Goal: Transaction & Acquisition: Purchase product/service

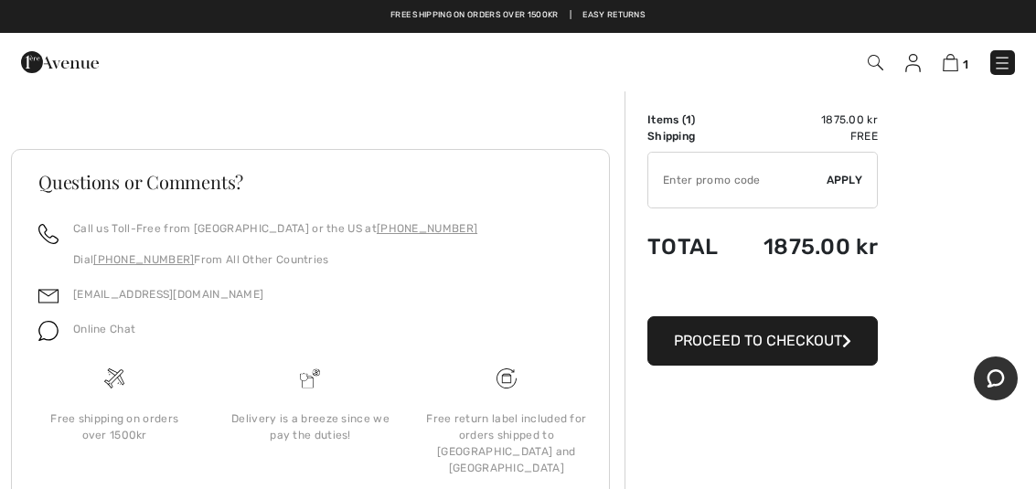
scroll to position [408, 0]
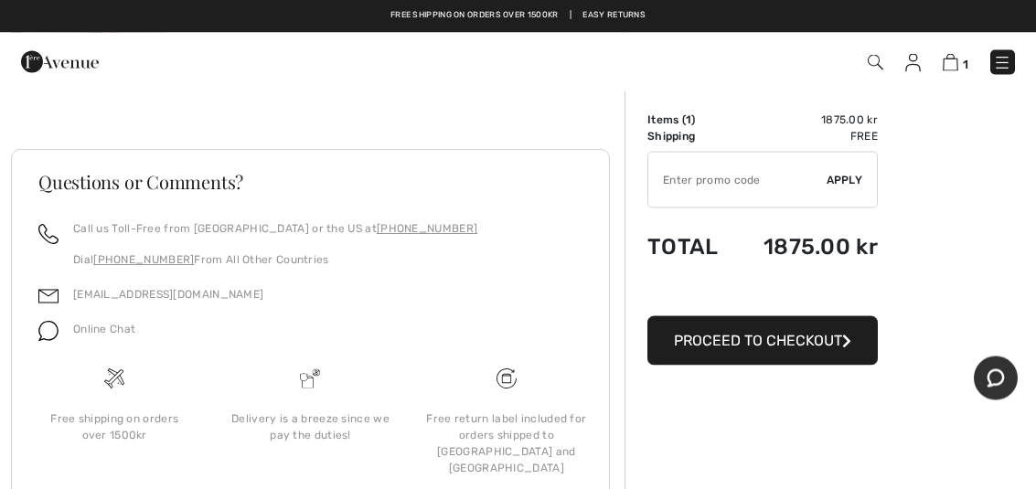
click at [853, 348] on button "Proceed to Checkout" at bounding box center [762, 340] width 230 height 49
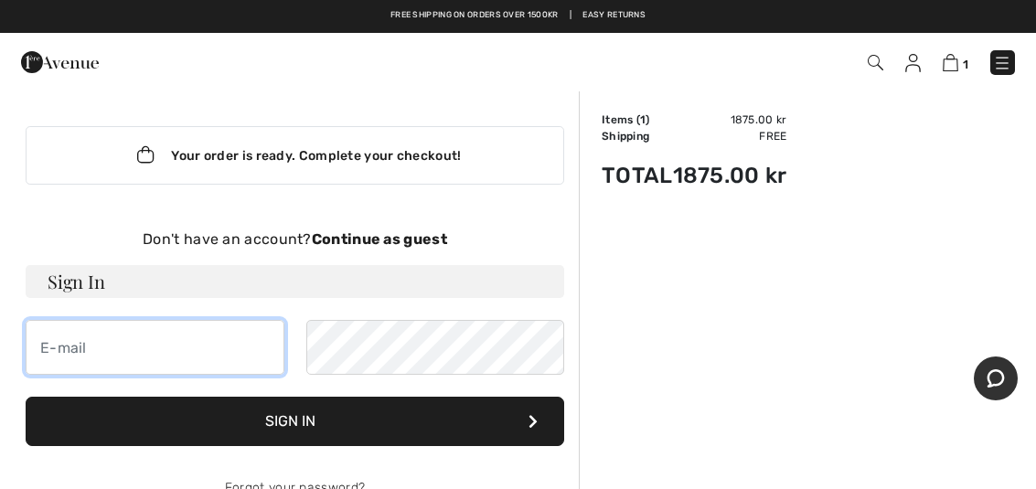
click at [172, 350] on input "email" at bounding box center [155, 347] width 259 height 55
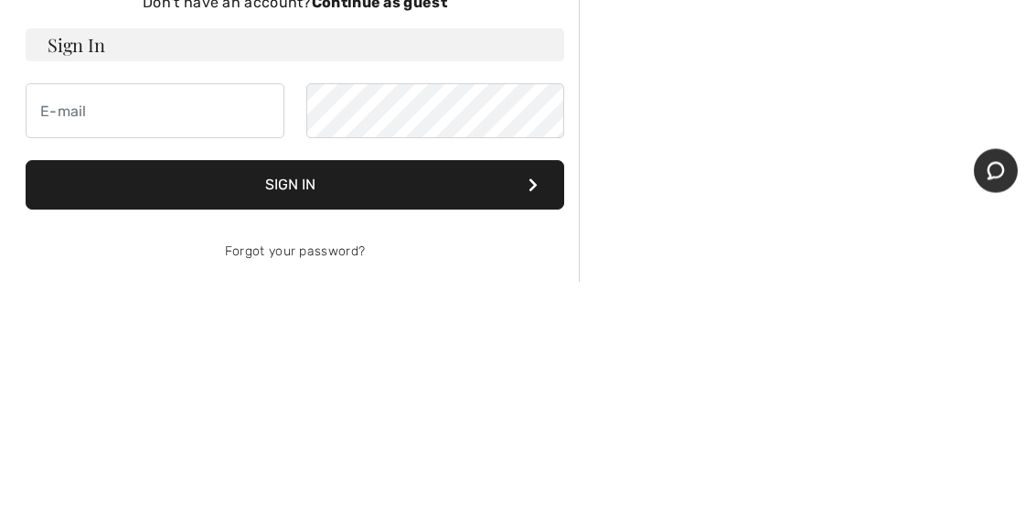
type input "[PERSON_NAME][EMAIL_ADDRESS][PERSON_NAME][DOMAIN_NAME]"
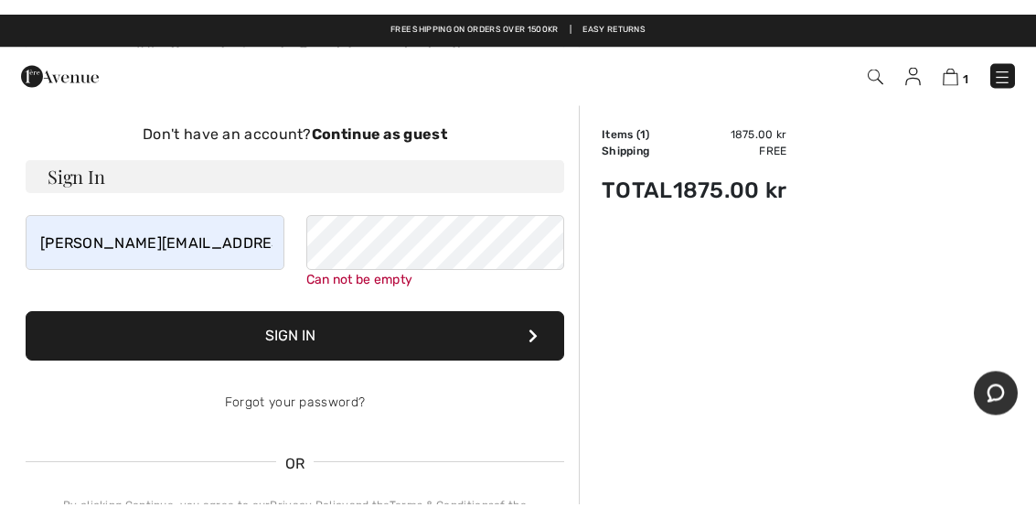
scroll to position [111, 0]
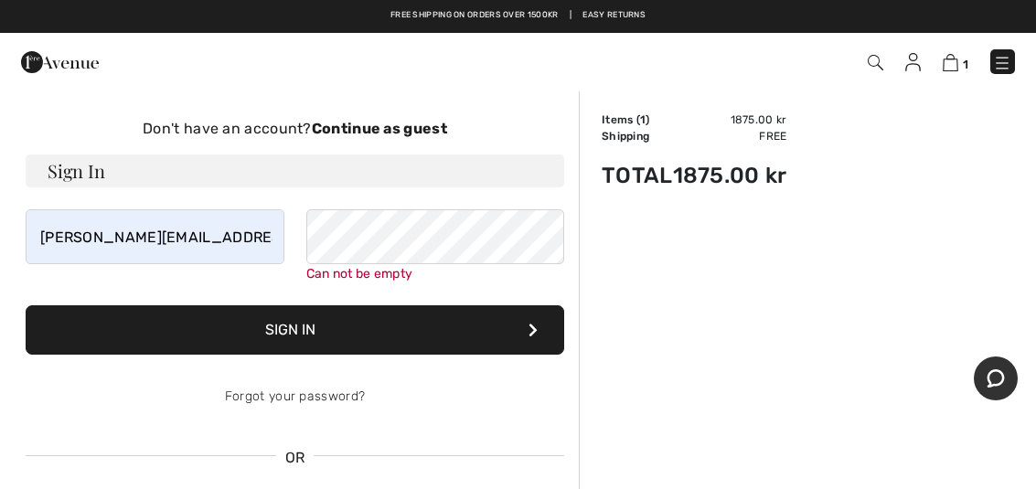
click at [440, 127] on strong "Continue as guest" at bounding box center [379, 128] width 135 height 17
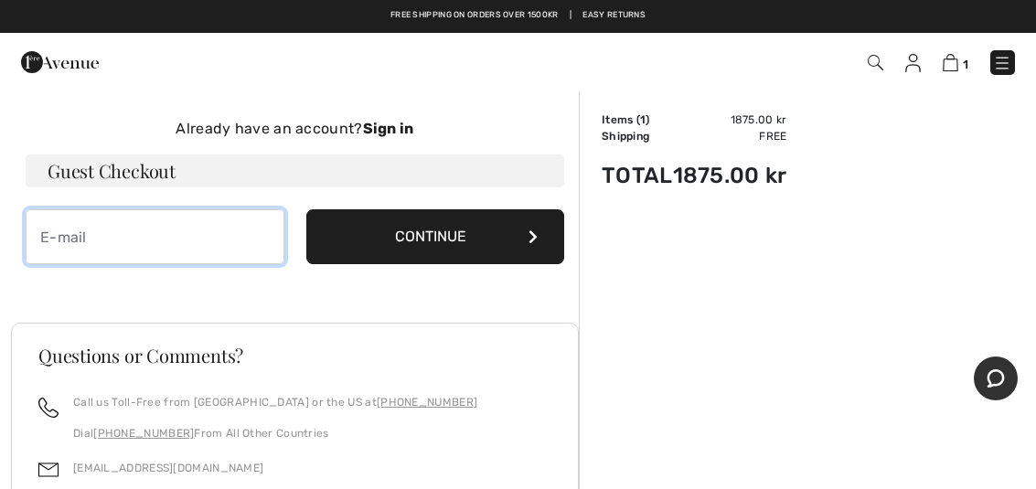
click at [192, 253] on input "email" at bounding box center [155, 236] width 259 height 55
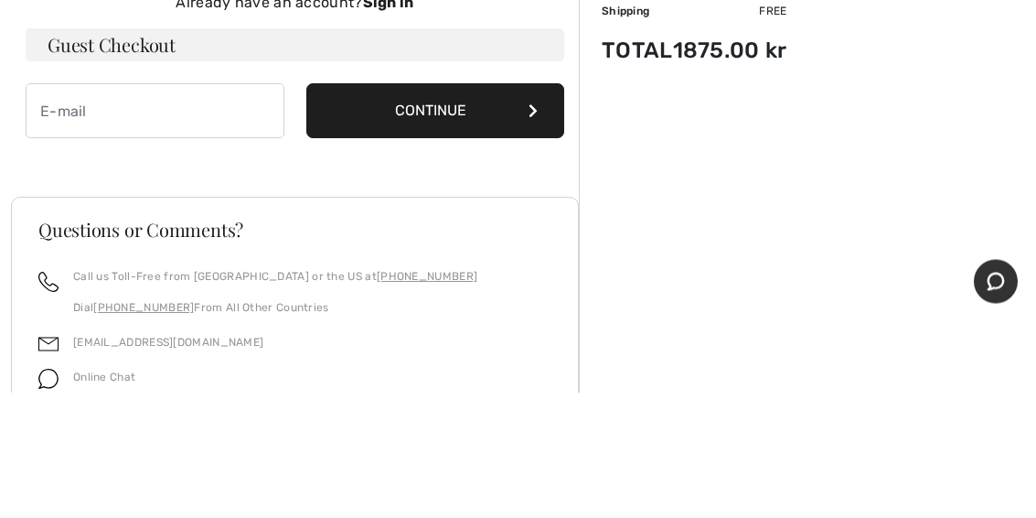
type input "[PERSON_NAME][EMAIL_ADDRESS][PERSON_NAME][DOMAIN_NAME]"
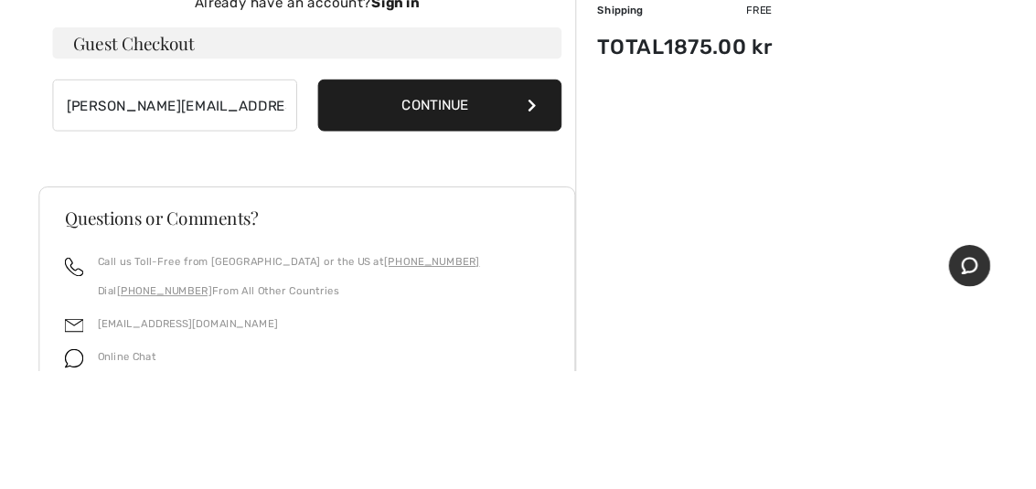
scroll to position [237, 0]
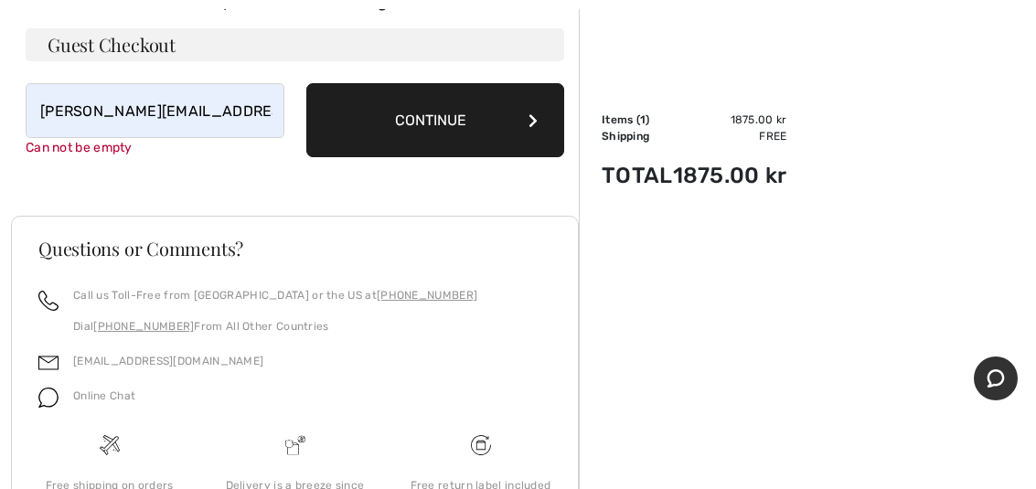
click at [529, 129] on button "Continue" at bounding box center [435, 120] width 259 height 74
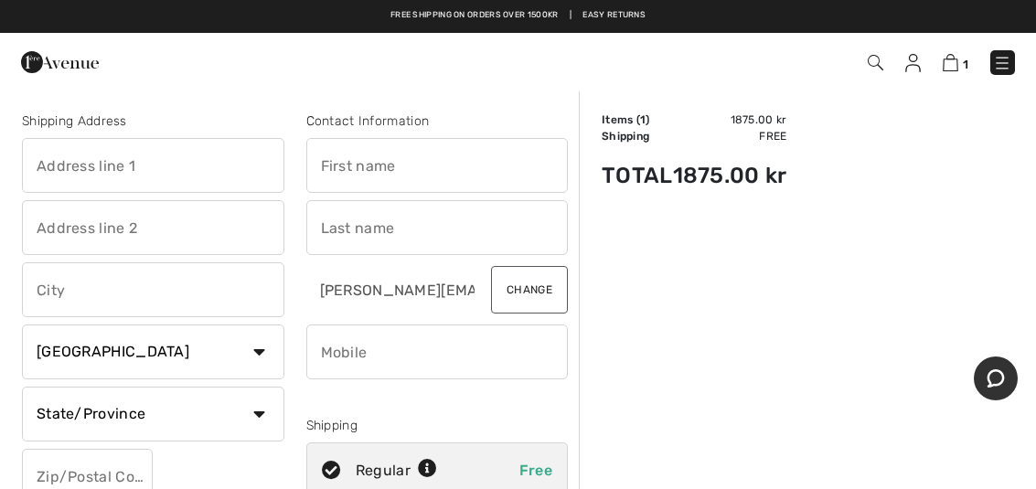
click at [261, 355] on select "Country [GEOGRAPHIC_DATA] [GEOGRAPHIC_DATA] [GEOGRAPHIC_DATA] [GEOGRAPHIC_DATA]…" at bounding box center [153, 352] width 262 height 55
select select "SE"
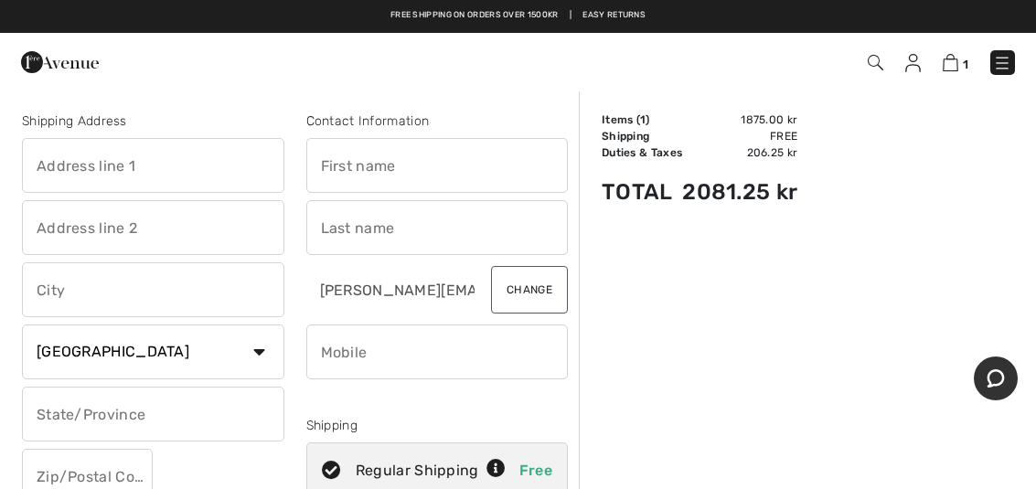
click at [210, 422] on input "text" at bounding box center [153, 414] width 262 height 55
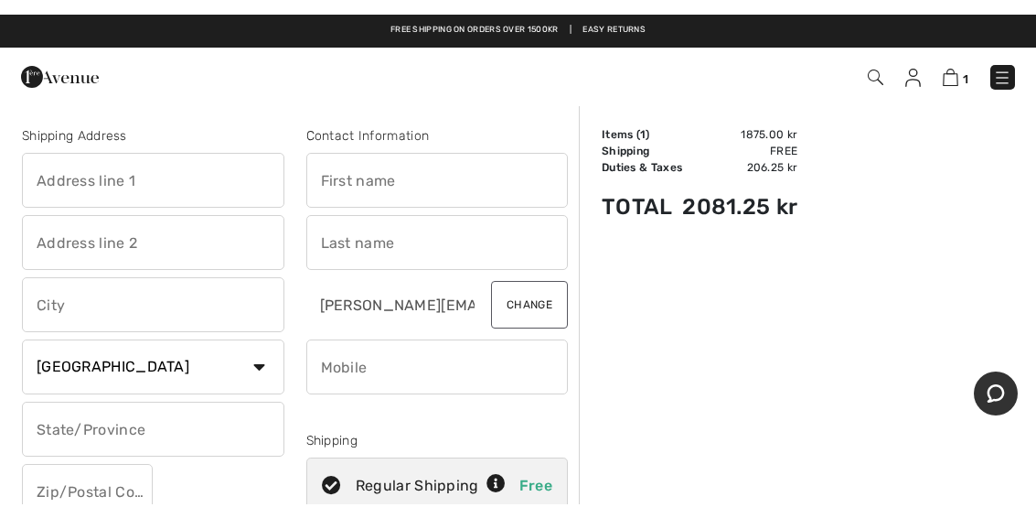
scroll to position [7, 0]
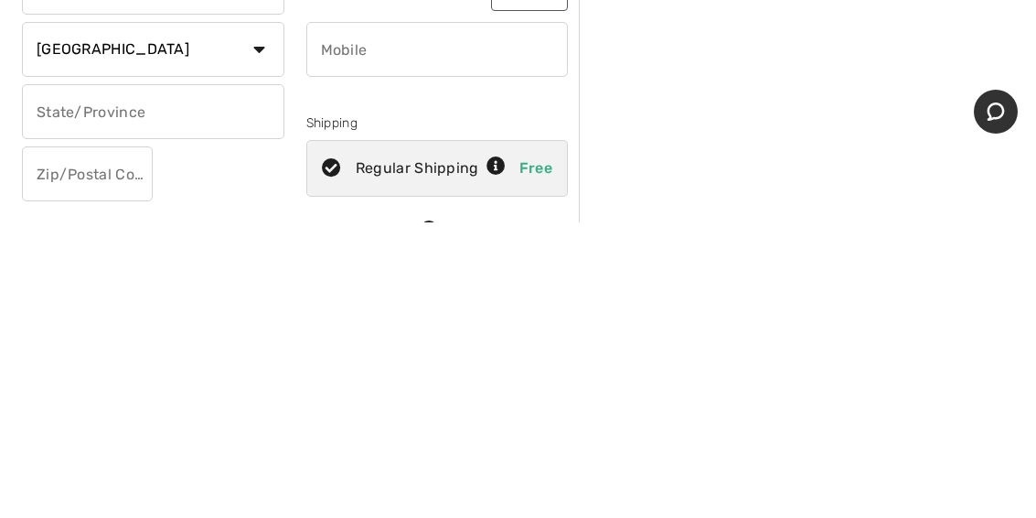
click at [122, 442] on input "text" at bounding box center [87, 469] width 131 height 55
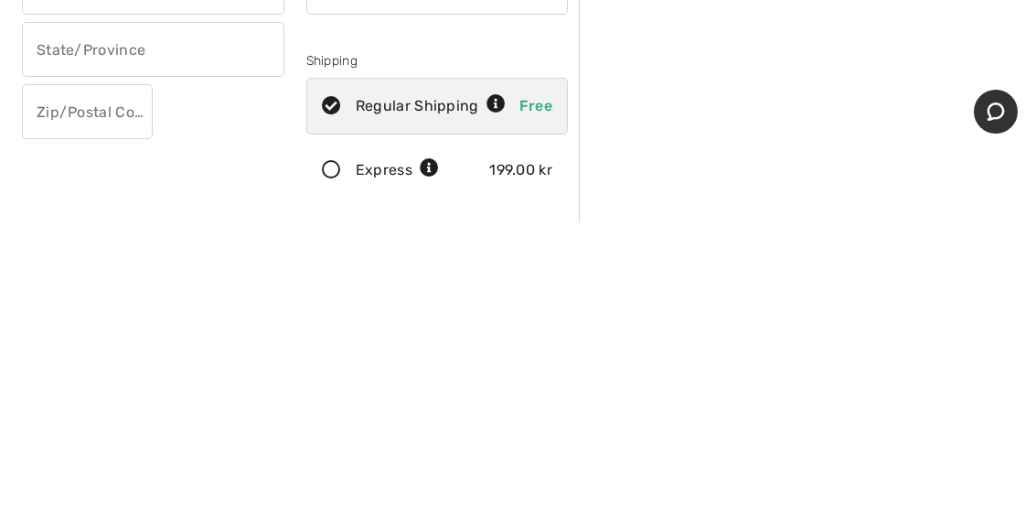
type input "Bragevägen 2/b"
type input "Djursholm"
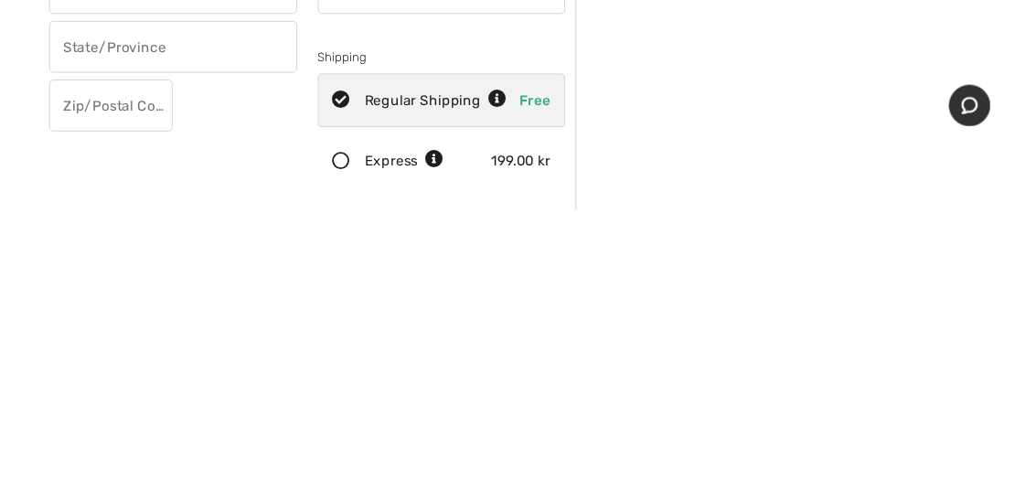
scroll to position [366, 0]
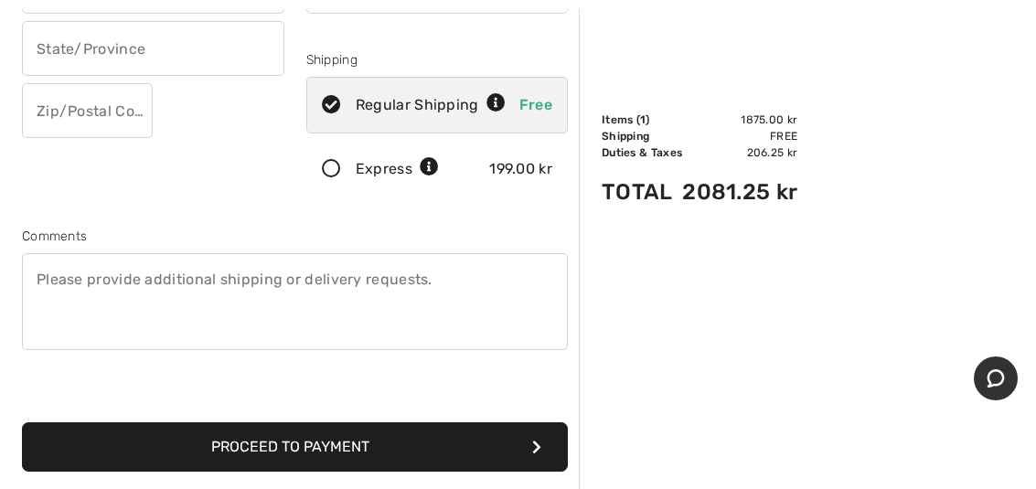
type input "18264"
type input "Maria"
type input "Kubik"
type input "0731561117"
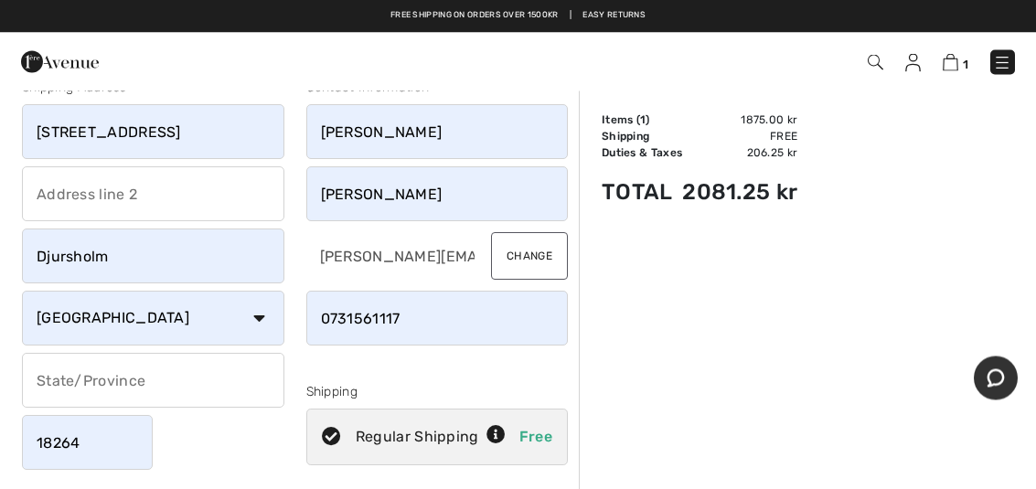
scroll to position [0, 0]
